Goal: Information Seeking & Learning: Learn about a topic

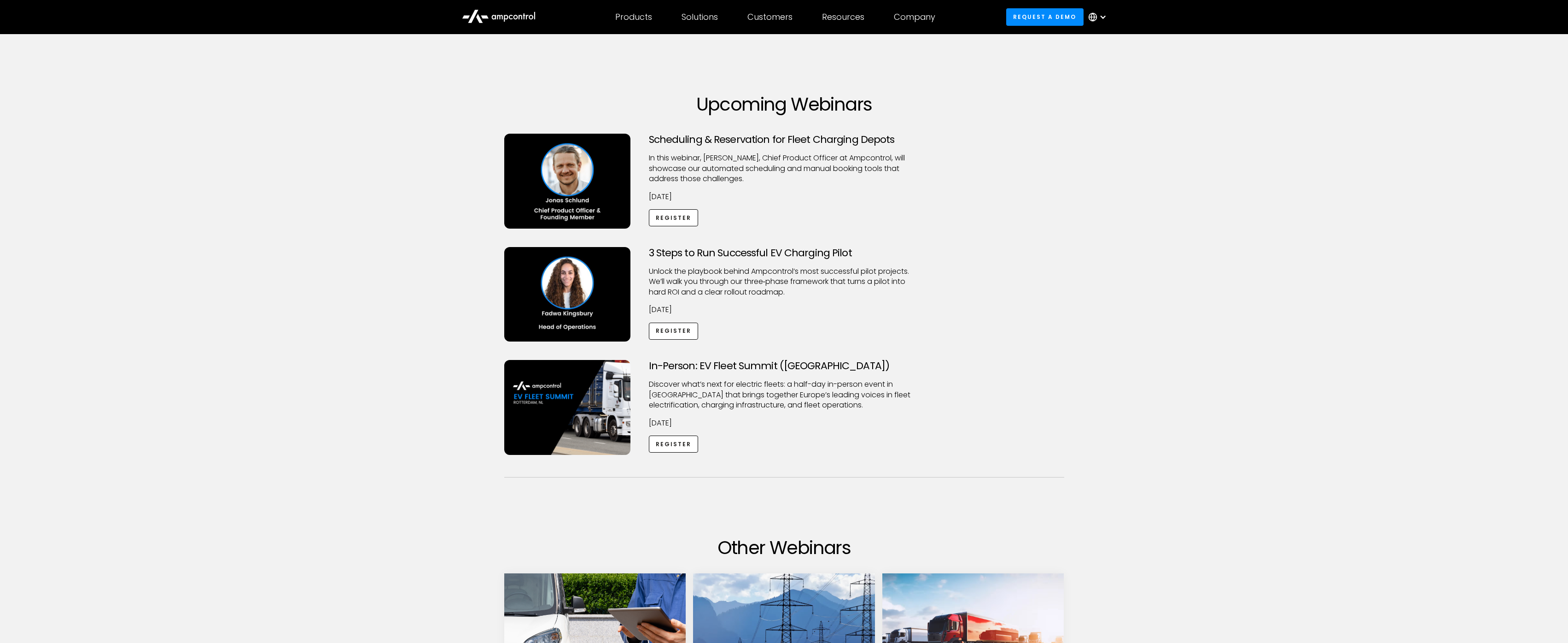
drag, startPoint x: 764, startPoint y: 426, endPoint x: 639, endPoint y: 133, distance: 318.5
click at [639, 133] on div "Scheduling & Reservation for Fleet Charging Depots ​In this webinar, [PERSON_NA…" at bounding box center [785, 303] width 579 height 340
copy div "Scheduling & Reservation for Fleet Charging Depots ​In this webinar, [PERSON_NA…"
